Goal: Communication & Community: Answer question/provide support

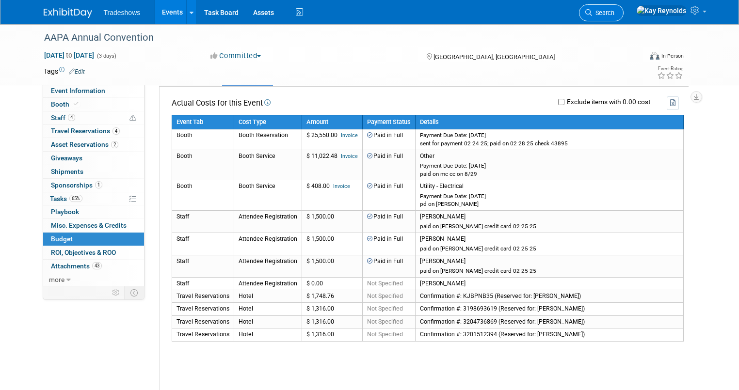
click at [614, 15] on span "Search" at bounding box center [603, 12] width 22 height 7
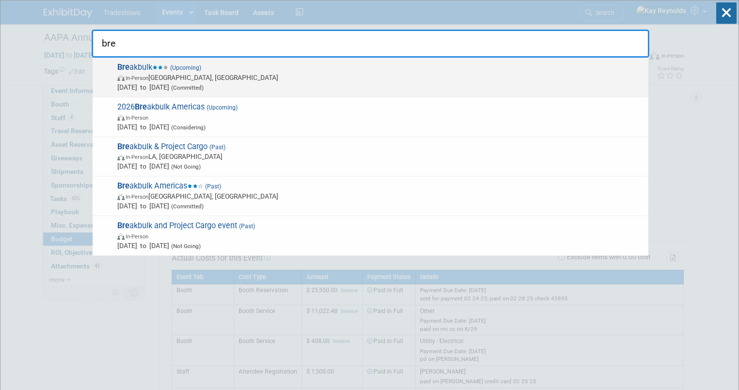
type input "bre"
click at [174, 72] on span "Bre akbulk (Upcoming) In-Person [GEOGRAPHIC_DATA], [GEOGRAPHIC_DATA] [DATE] to …" at bounding box center [378, 78] width 529 height 30
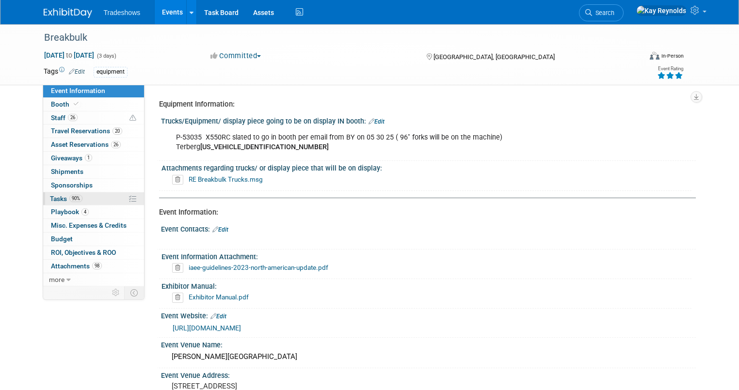
click at [79, 198] on link "90% Tasks 90%" at bounding box center [93, 198] width 101 height 13
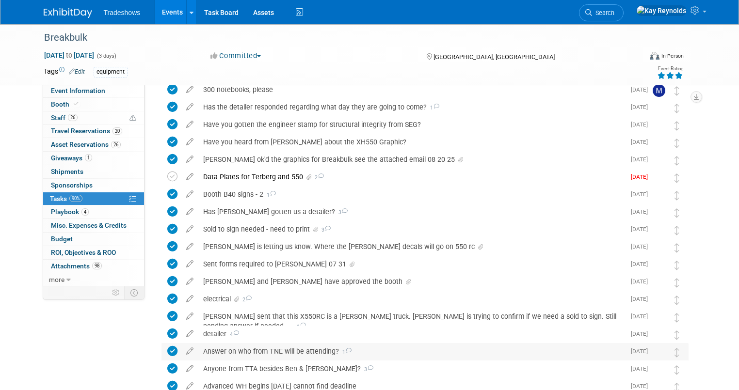
scroll to position [455, 0]
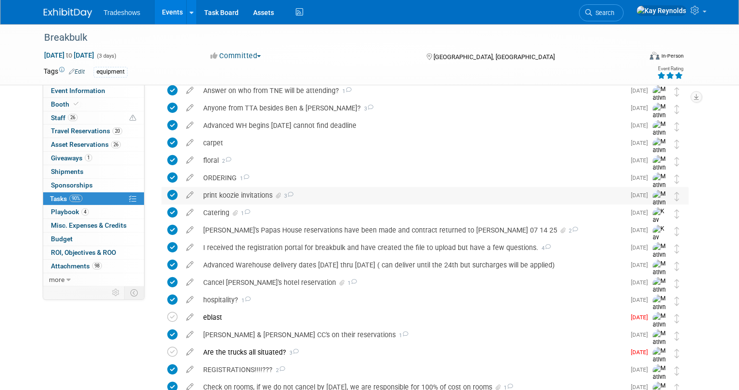
click at [221, 194] on div "print koozie invitations 3" at bounding box center [411, 195] width 427 height 16
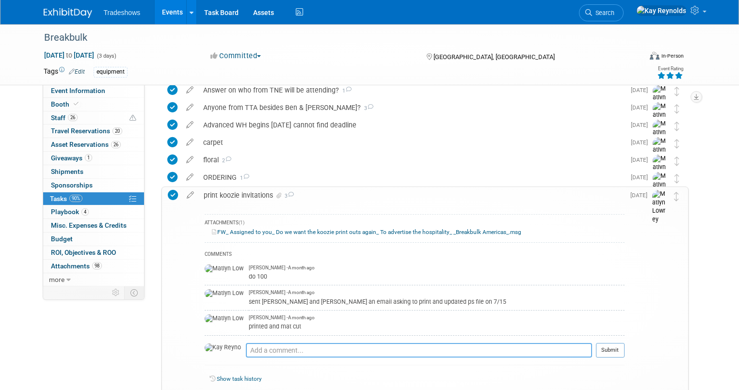
click at [246, 351] on textarea at bounding box center [419, 350] width 346 height 15
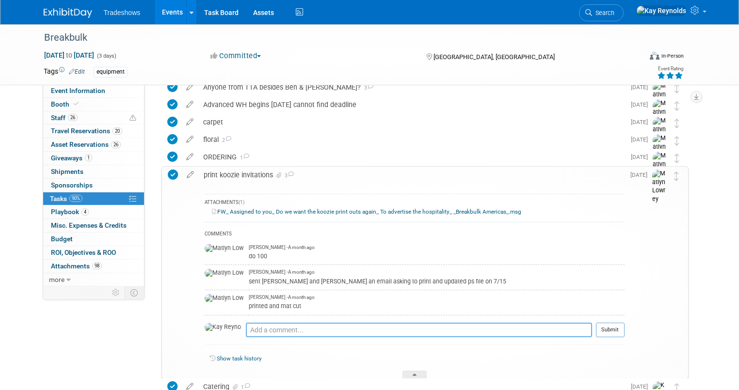
scroll to position [494, 0]
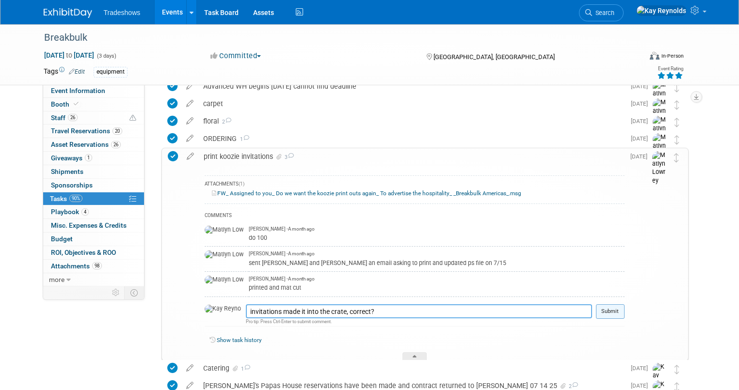
type textarea "invitations made it into the crate, correct?"
drag, startPoint x: 620, startPoint y: 308, endPoint x: 613, endPoint y: 315, distance: 9.6
click at [620, 309] on button "Submit" at bounding box center [610, 311] width 29 height 15
